Goal: Task Accomplishment & Management: Complete application form

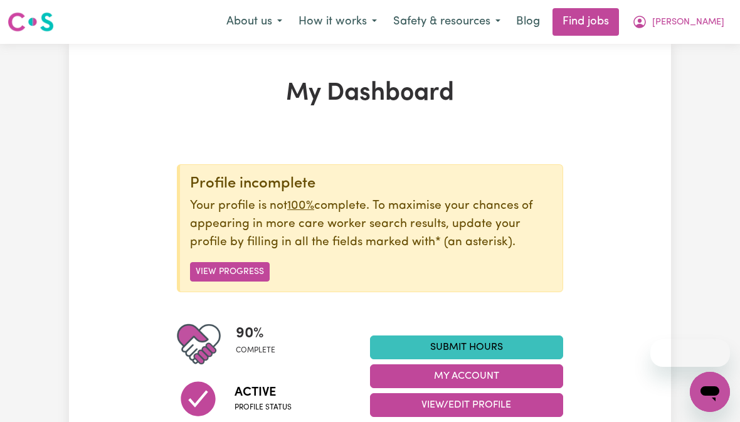
click at [714, 21] on span "[PERSON_NAME]" at bounding box center [688, 23] width 72 height 14
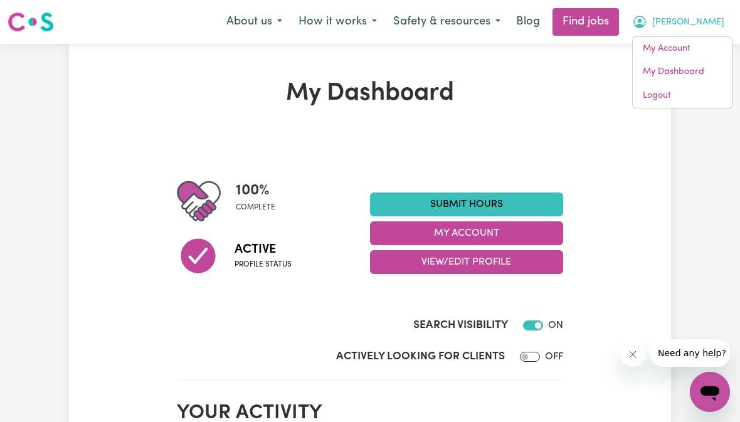
click at [520, 204] on link "Submit Hours" at bounding box center [466, 205] width 193 height 24
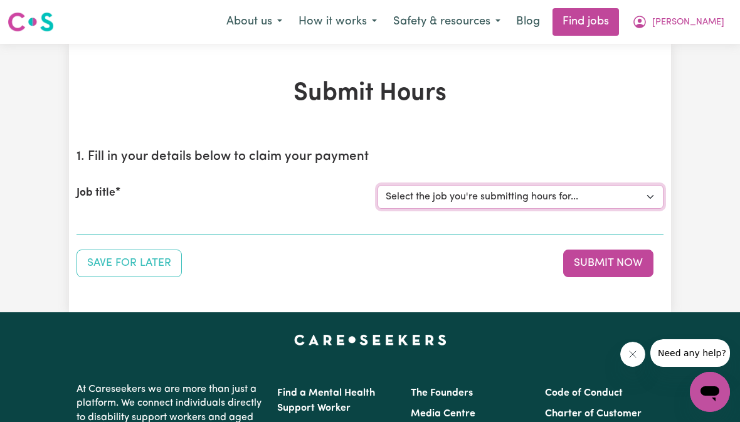
click at [605, 196] on select "Select the job you're submitting hours for... [[PERSON_NAME]] Support Worker Ne…" at bounding box center [521, 197] width 286 height 24
select select "10474"
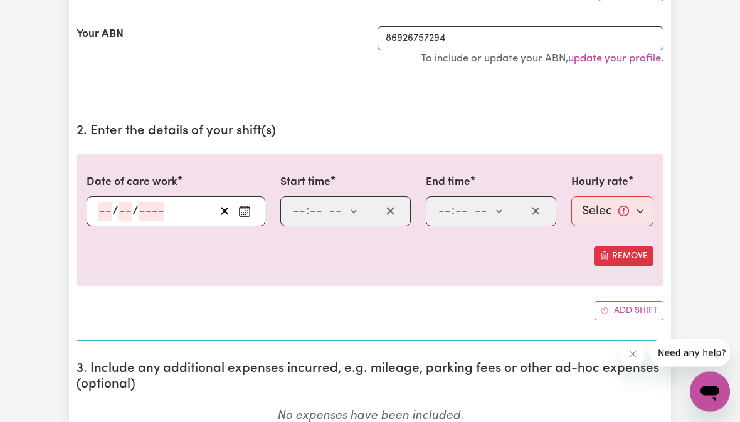
scroll to position [272, 0]
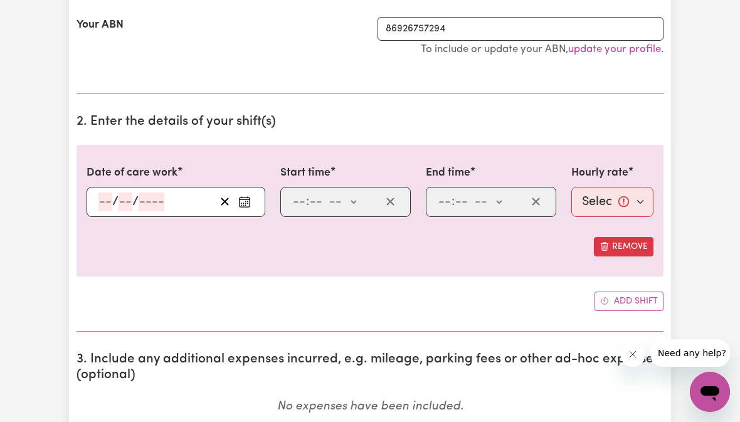
click at [254, 206] on button "Enter the date of care work" at bounding box center [245, 202] width 20 height 19
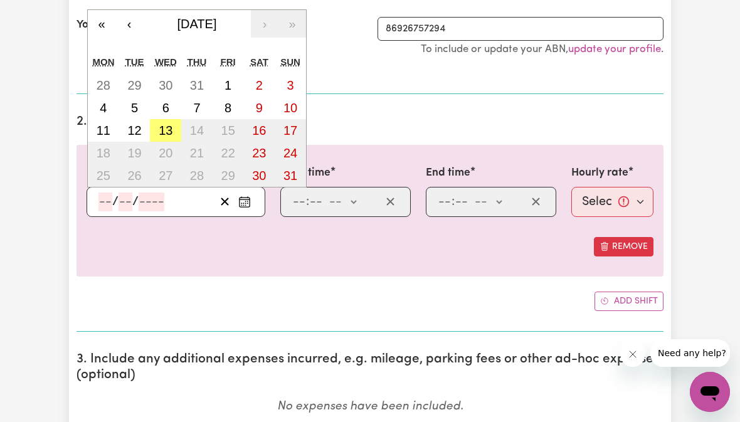
click at [169, 127] on abbr "13" at bounding box center [166, 131] width 14 height 14
type input "[DATE]"
type input "13"
type input "8"
type input "2025"
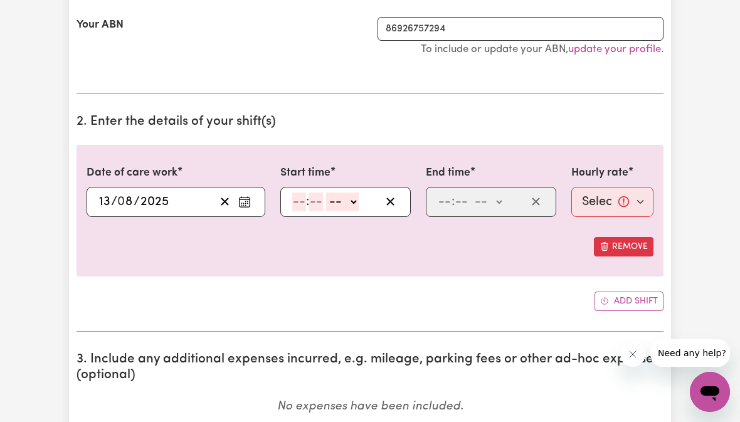
click at [301, 197] on input "number" at bounding box center [299, 202] width 14 height 19
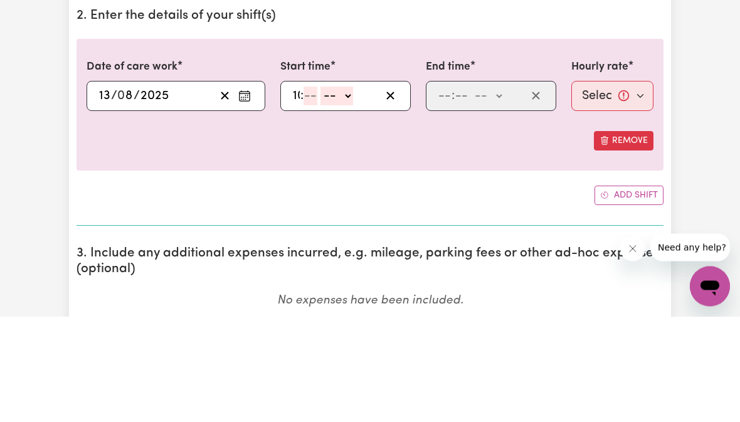
type input "10"
type input "30"
click at [342, 193] on select "-- am pm" at bounding box center [343, 202] width 33 height 19
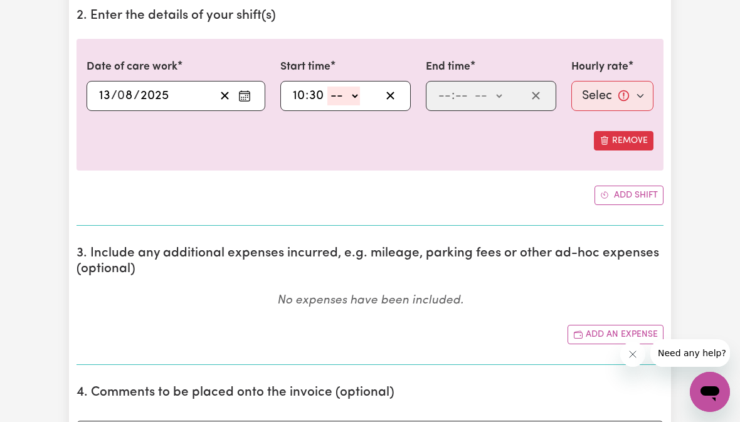
select select "am"
type input "10:30"
click at [450, 90] on input "number" at bounding box center [445, 96] width 14 height 19
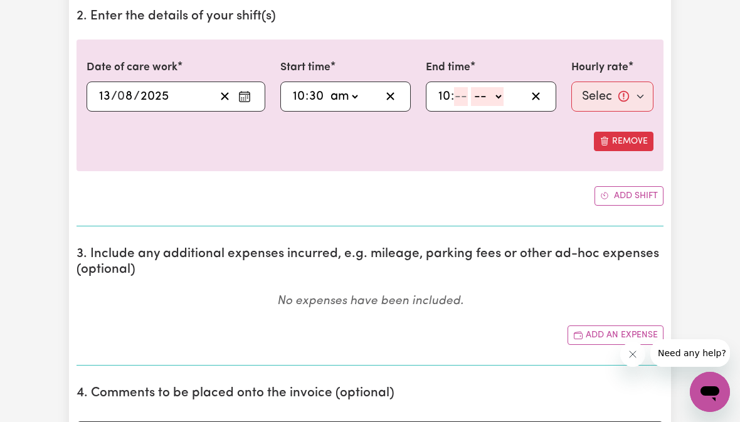
click at [440, 96] on input "10" at bounding box center [444, 96] width 13 height 19
type input "1"
click at [457, 96] on input "number" at bounding box center [456, 96] width 14 height 19
type input "30"
click at [492, 95] on select "-- am pm" at bounding box center [484, 96] width 33 height 19
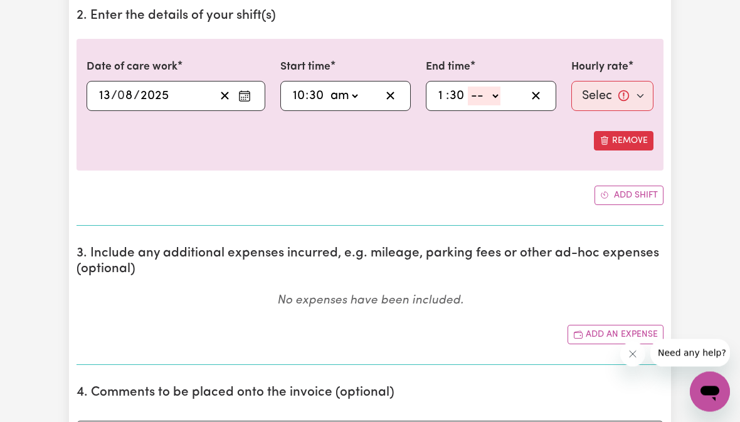
select select "pm"
type input "13:30"
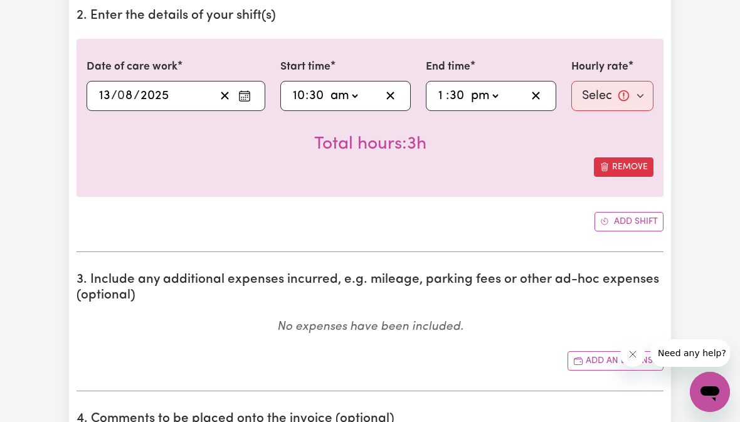
click at [620, 92] on select "Select rate... $60.00 (Weekday)" at bounding box center [612, 96] width 82 height 30
select select "60-Weekday"
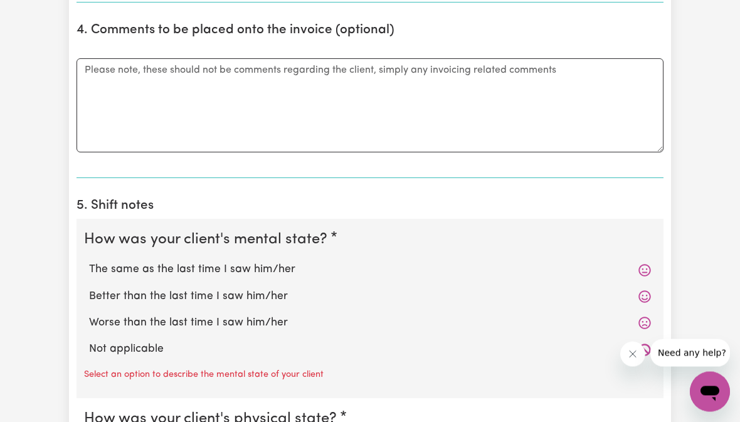
scroll to position [768, 0]
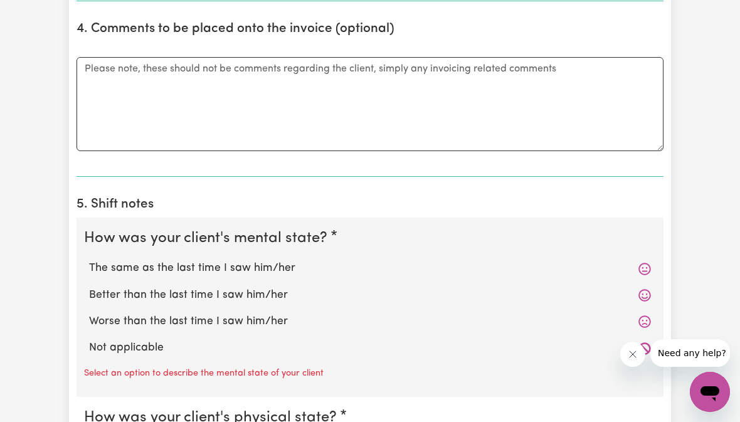
click at [294, 263] on label "The same as the last time I saw him/her" at bounding box center [370, 268] width 562 height 16
click at [89, 260] on input "The same as the last time I saw him/her" at bounding box center [88, 260] width 1 height 1
radio input "true"
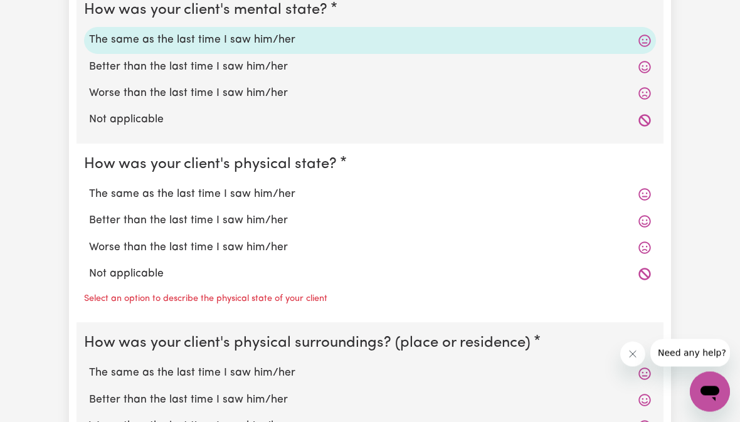
scroll to position [996, 0]
click at [290, 186] on label "The same as the last time I saw him/her" at bounding box center [370, 194] width 562 height 16
click at [89, 186] on input "The same as the last time I saw him/her" at bounding box center [88, 186] width 1 height 1
radio input "true"
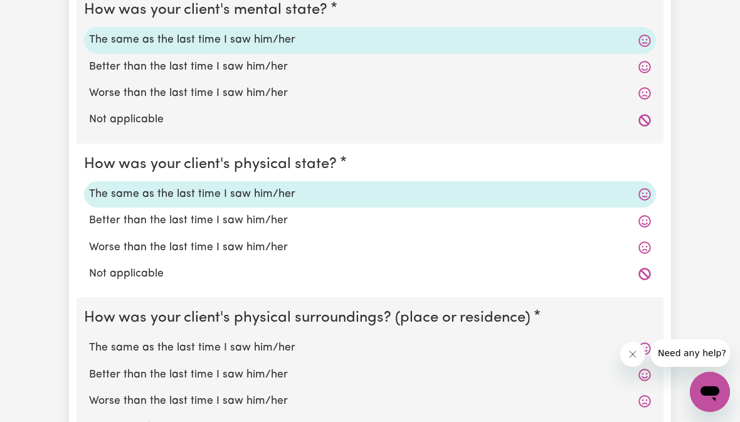
click at [301, 340] on label "The same as the last time I saw him/her" at bounding box center [370, 348] width 562 height 16
click at [89, 339] on input "The same as the last time I saw him/her" at bounding box center [88, 339] width 1 height 1
radio input "true"
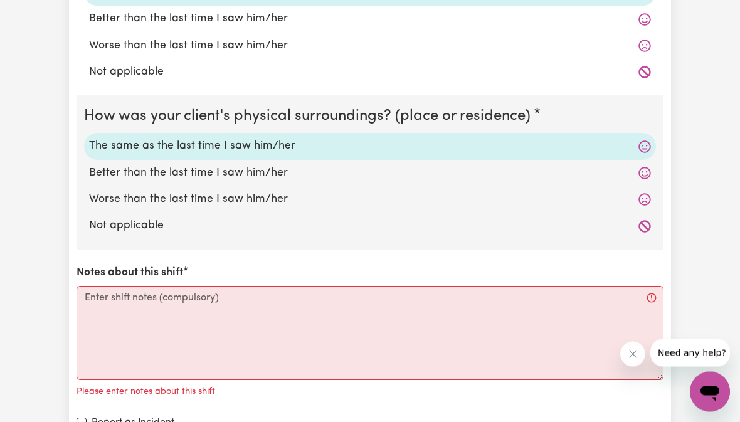
scroll to position [1200, 0]
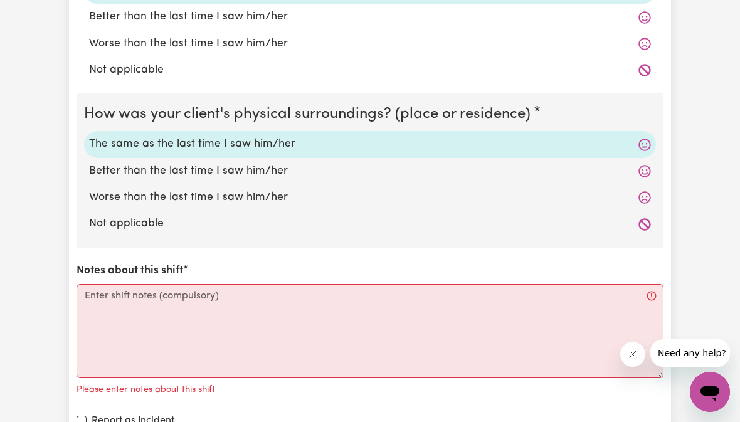
click at [419, 337] on textarea "Notes about this shift" at bounding box center [370, 331] width 587 height 94
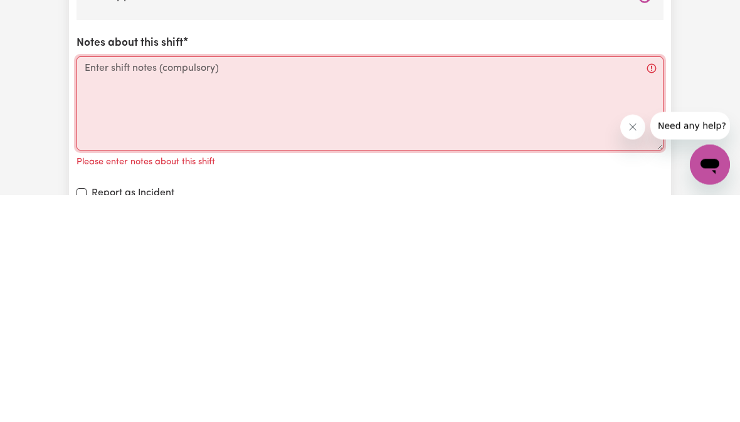
click at [294, 284] on textarea "Notes about this shift" at bounding box center [370, 331] width 587 height 94
paste textarea "[PERSON_NAME] was colouring in when I arrived. She hadn’t had any breakfast, I …"
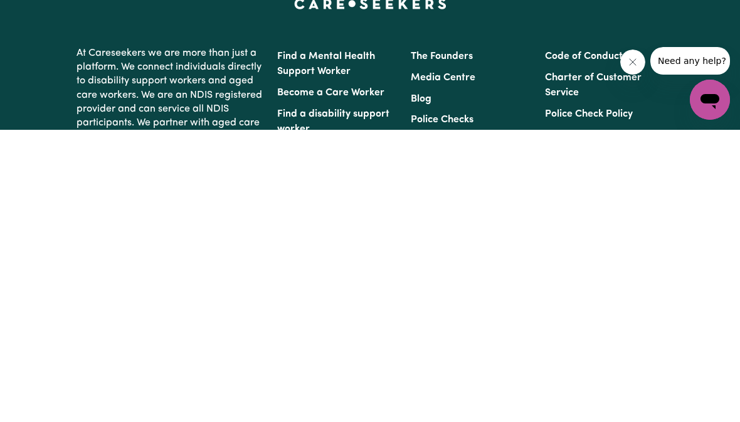
scroll to position [1476, 0]
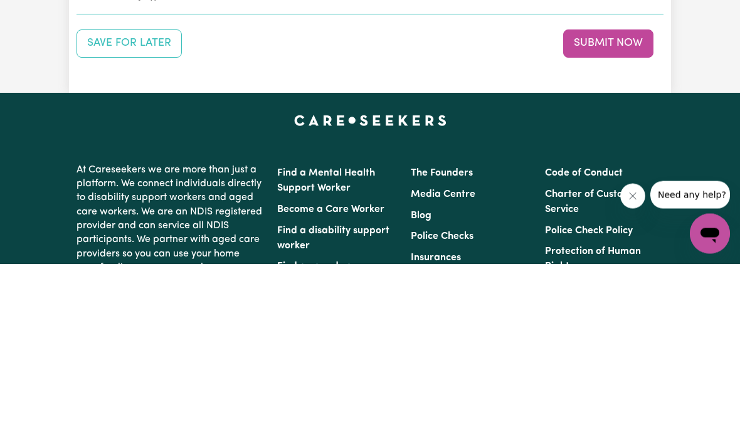
type textarea "[PERSON_NAME] was colouring in when I arrived. She hadn’t had any breakfast, I …"
click at [631, 188] on button "Submit Now" at bounding box center [608, 202] width 90 height 28
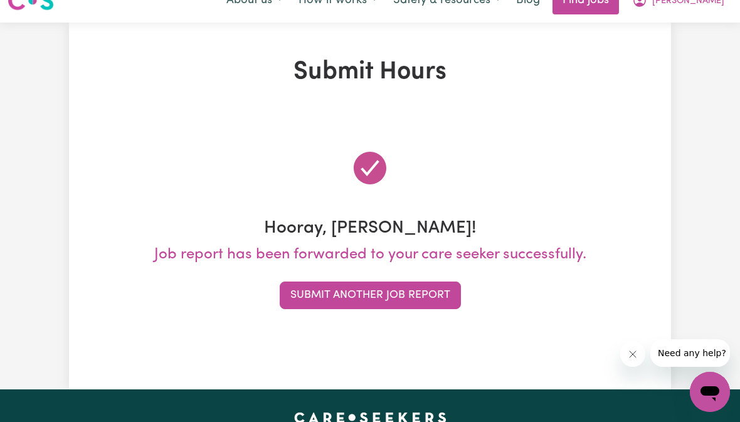
scroll to position [0, 0]
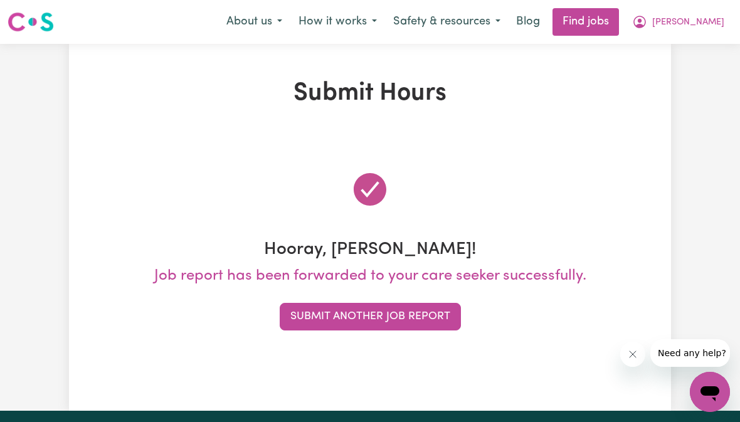
click at [718, 17] on span "[PERSON_NAME]" at bounding box center [688, 23] width 72 height 14
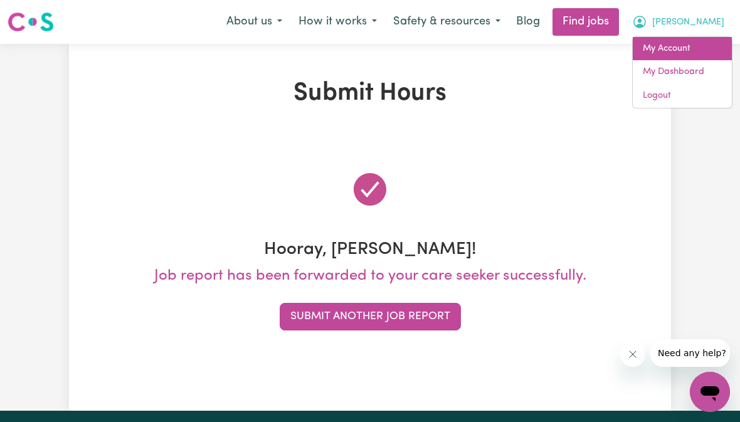
click at [688, 47] on link "My Account" at bounding box center [682, 49] width 99 height 24
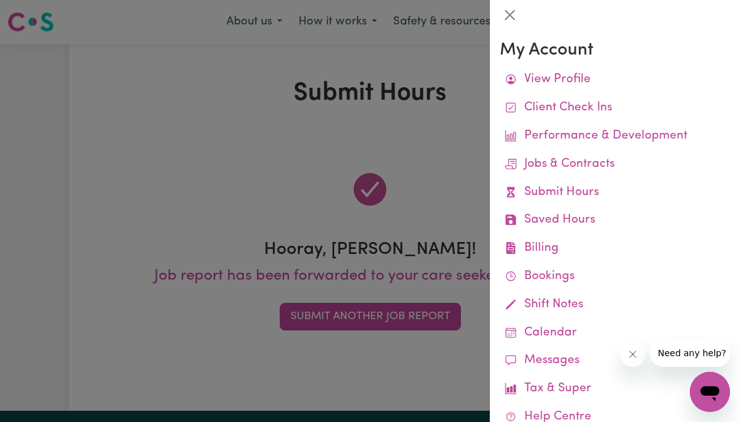
click at [0, 0] on link "Job Reports" at bounding box center [0, 0] width 0 height 0
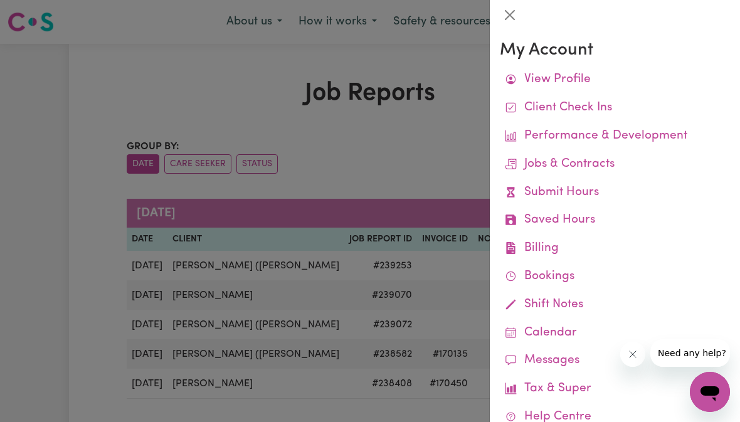
click at [512, 17] on button "Close" at bounding box center [510, 15] width 20 height 20
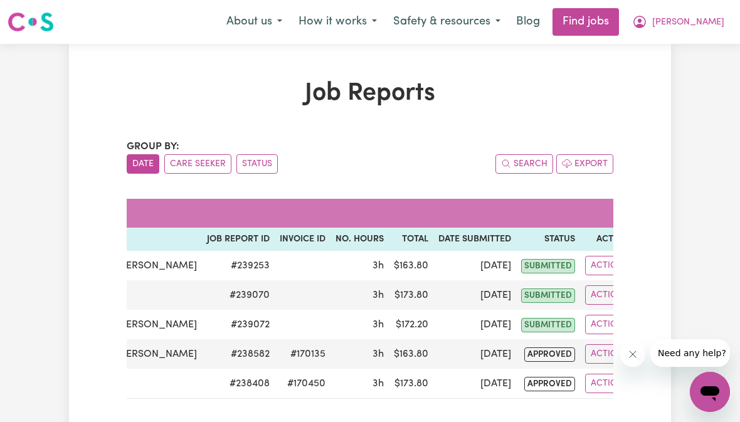
scroll to position [0, 142]
